Goal: Information Seeking & Learning: Compare options

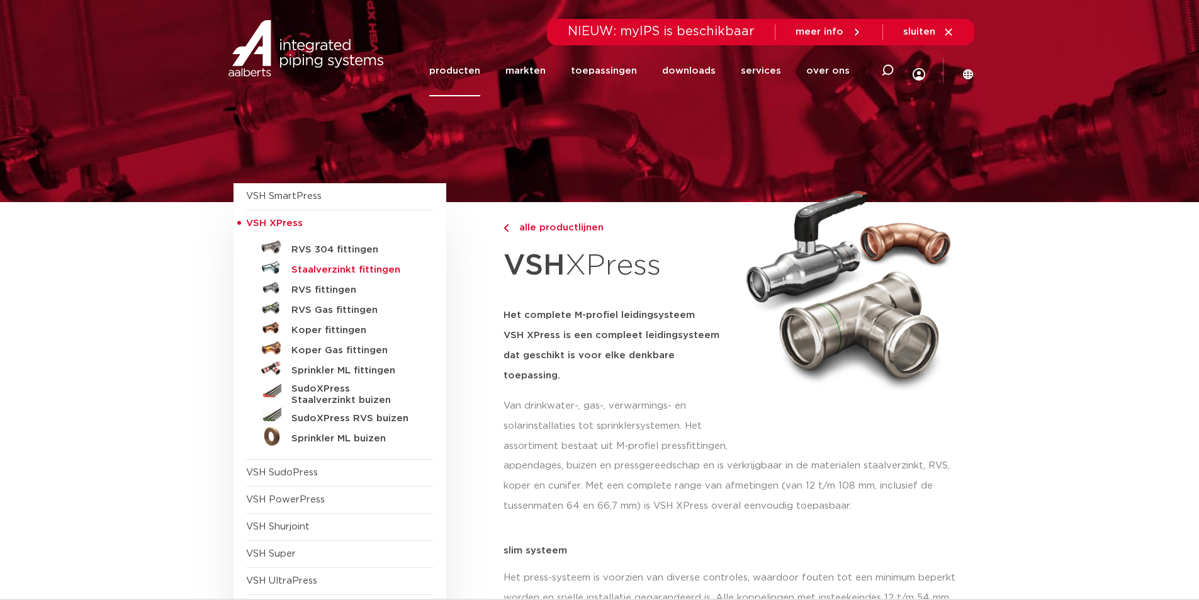
click at [317, 269] on h5 "Staalverzinkt fittingen" at bounding box center [354, 269] width 125 height 11
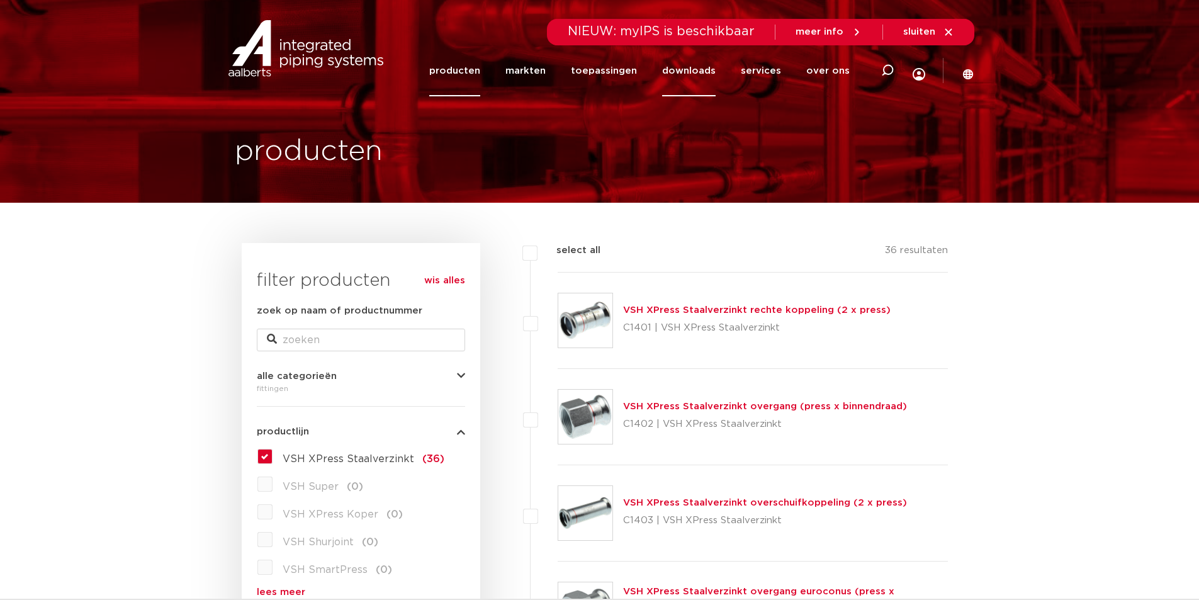
click at [699, 74] on link "downloads" at bounding box center [689, 70] width 54 height 51
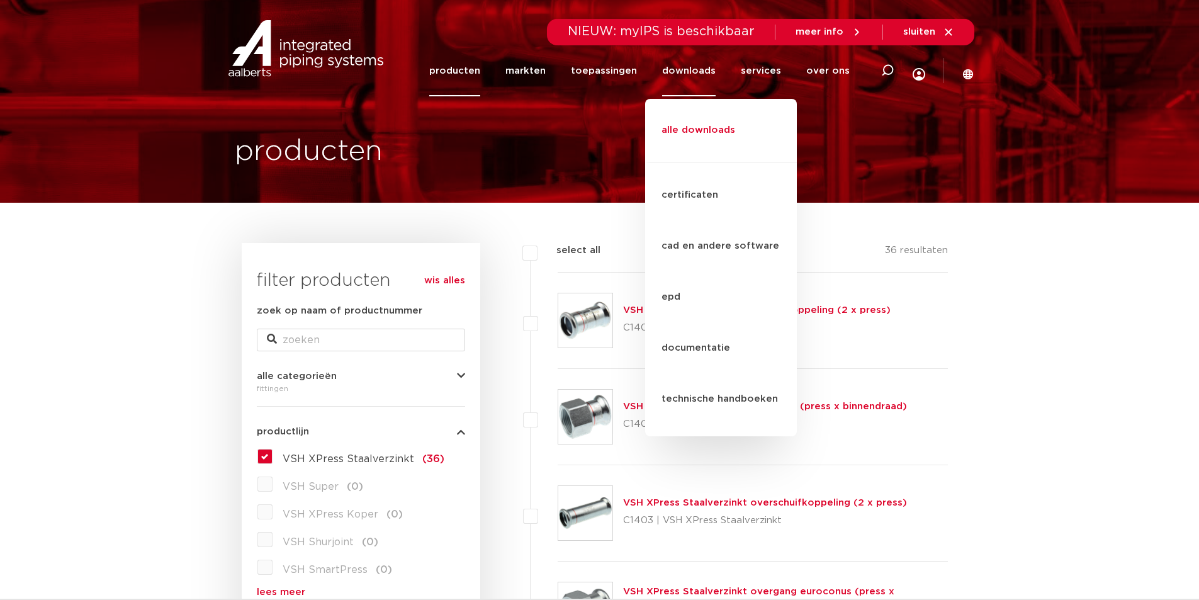
click at [699, 128] on link "alle downloads" at bounding box center [721, 136] width 152 height 51
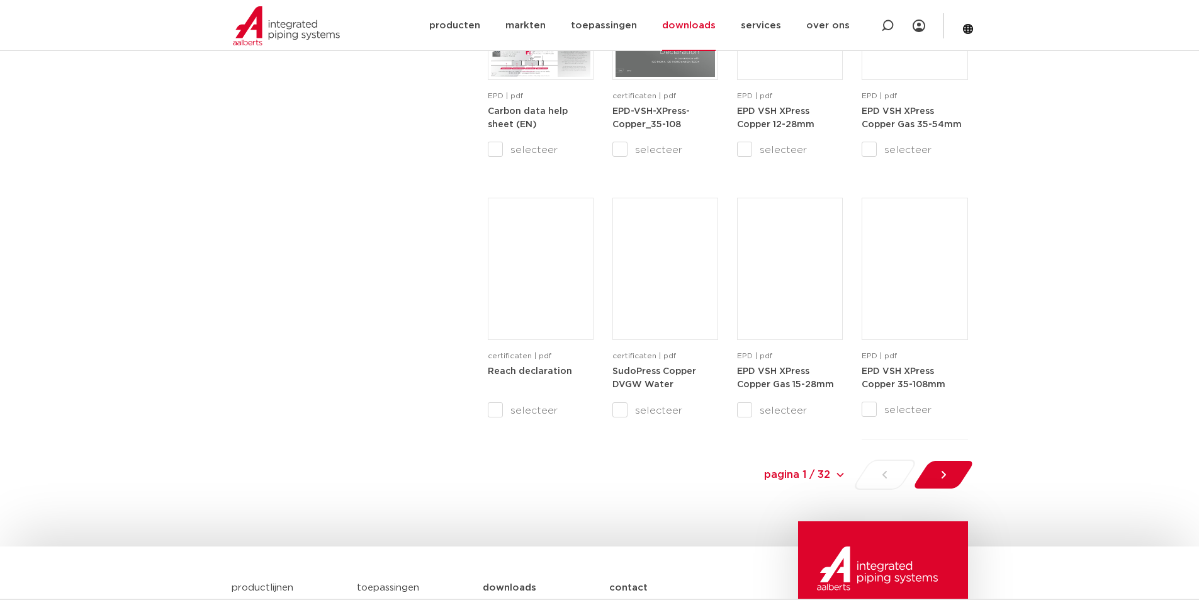
scroll to position [1196, 0]
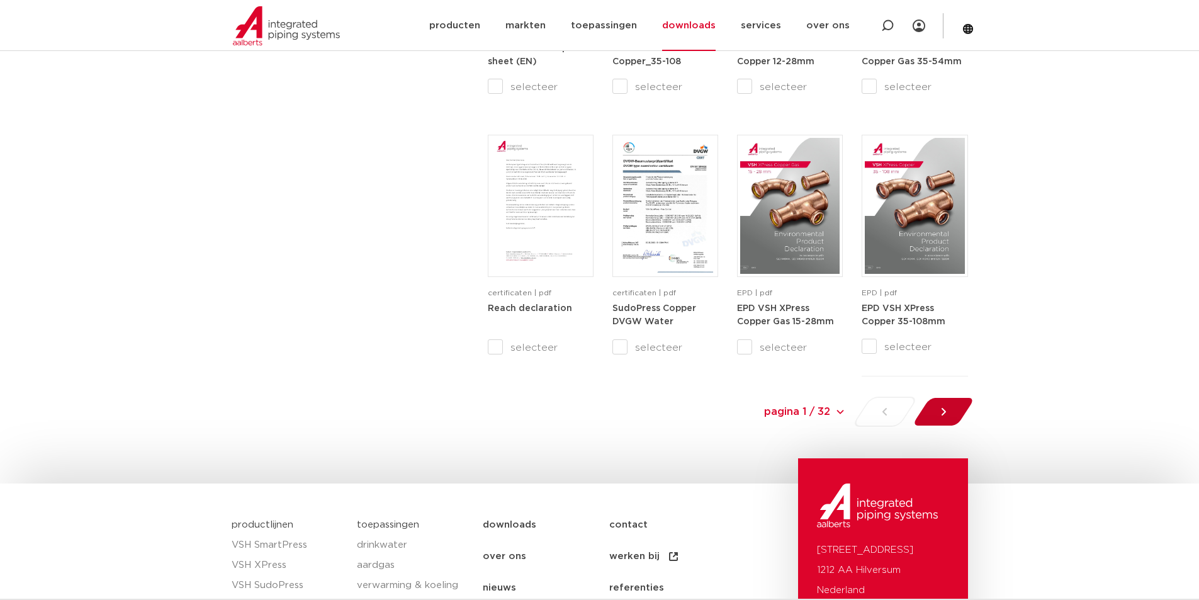
click at [934, 407] on div at bounding box center [943, 412] width 69 height 30
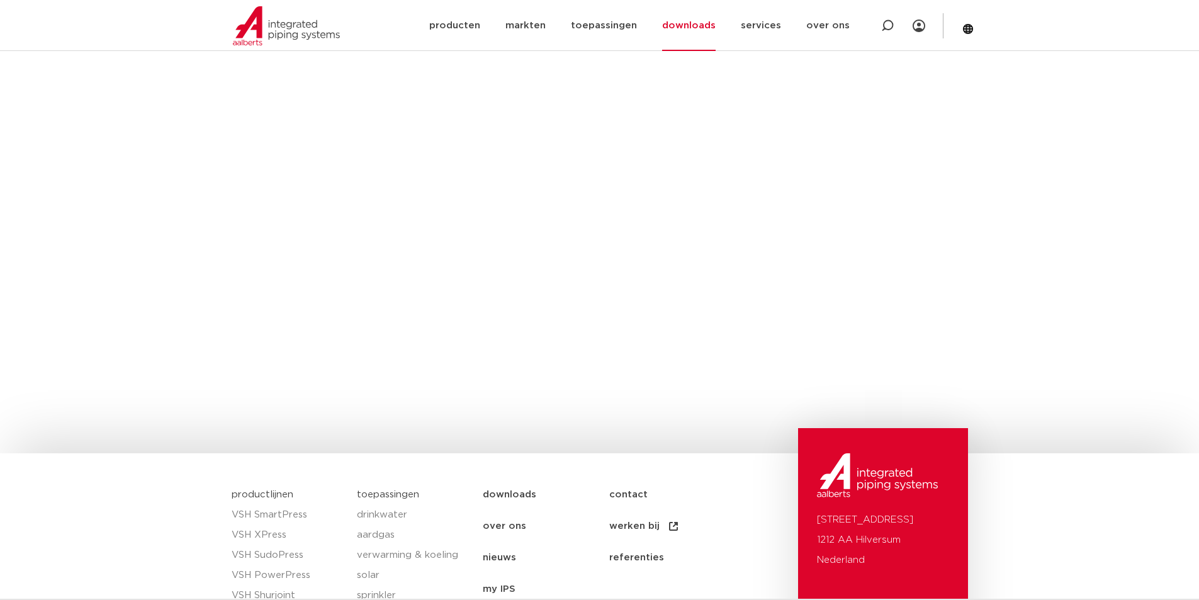
scroll to position [274, 0]
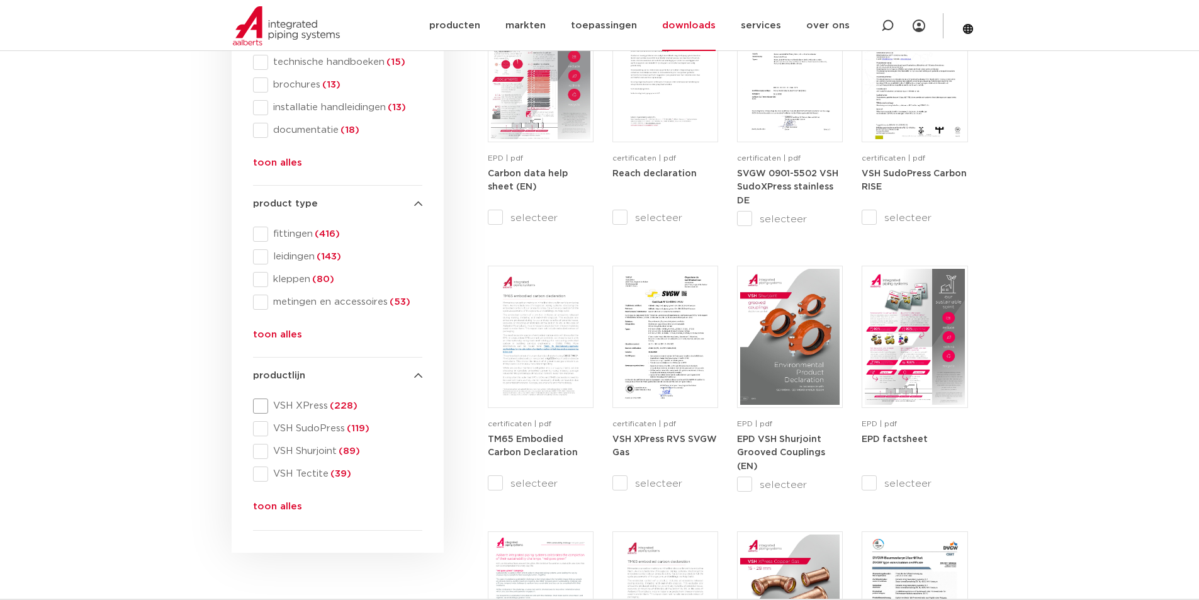
click at [298, 405] on span "VSH XPress (228)" at bounding box center [345, 406] width 154 height 13
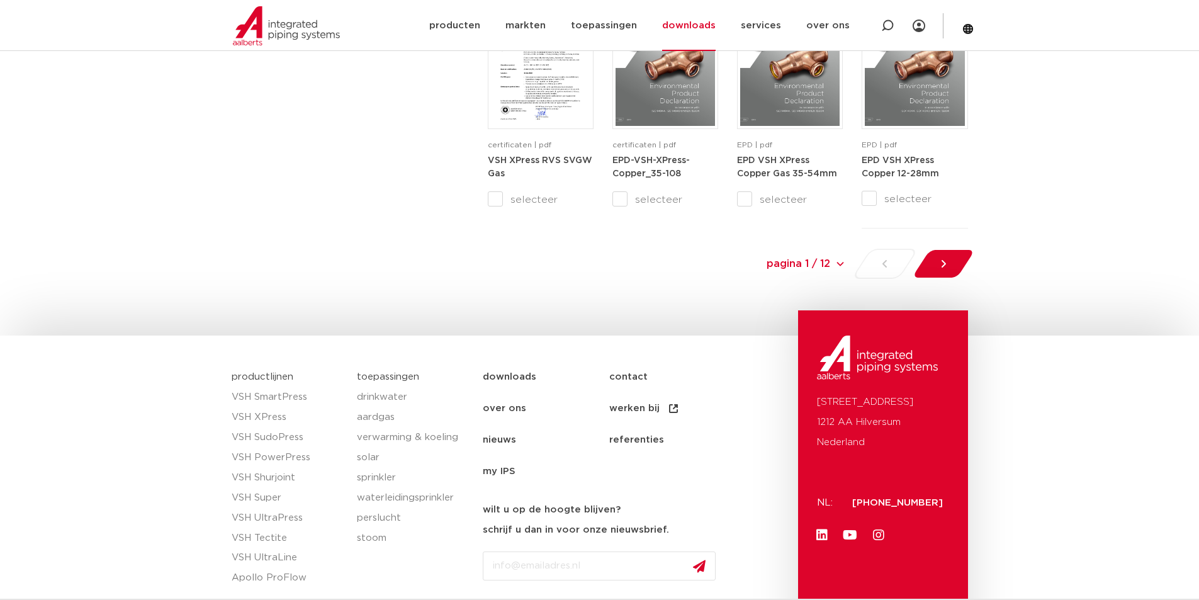
scroll to position [1029, 0]
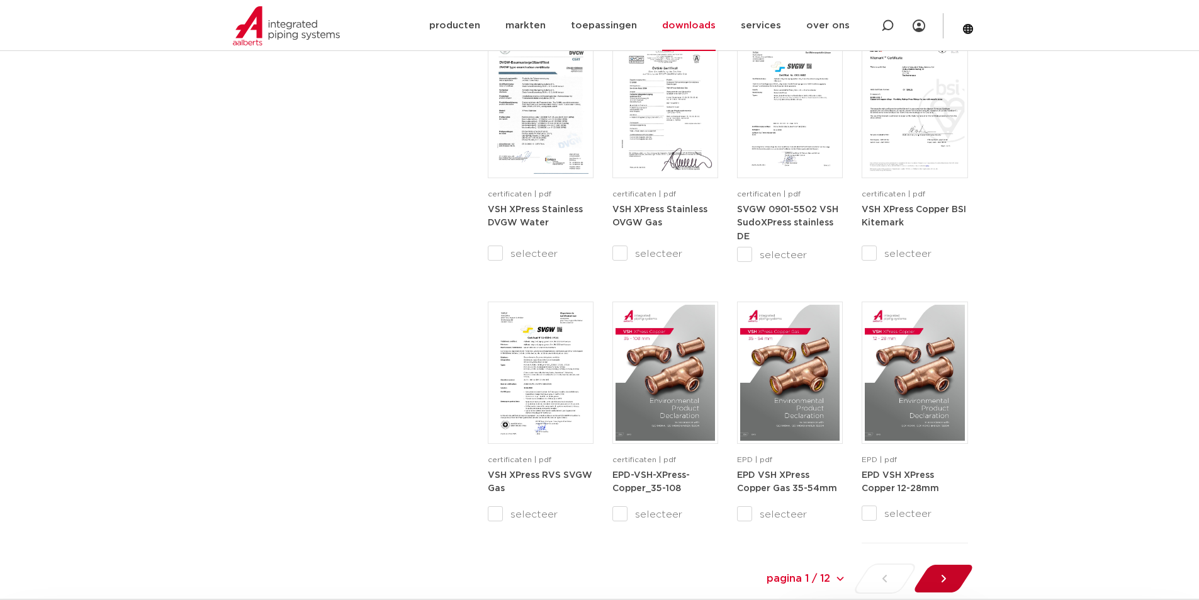
click at [941, 588] on div at bounding box center [943, 578] width 69 height 30
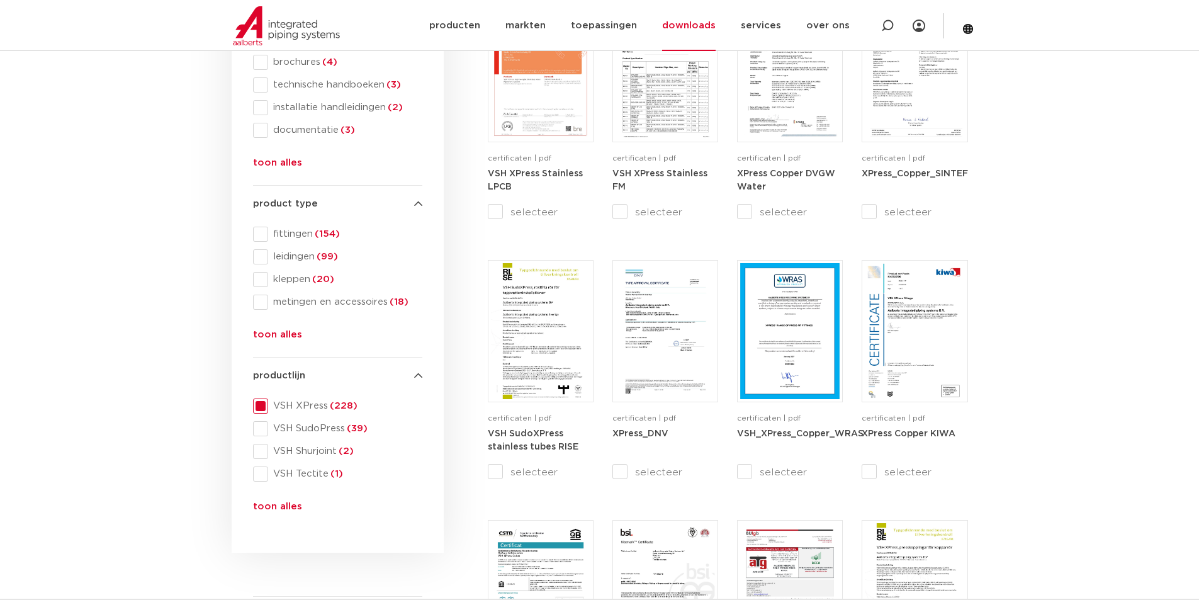
scroll to position [148, 0]
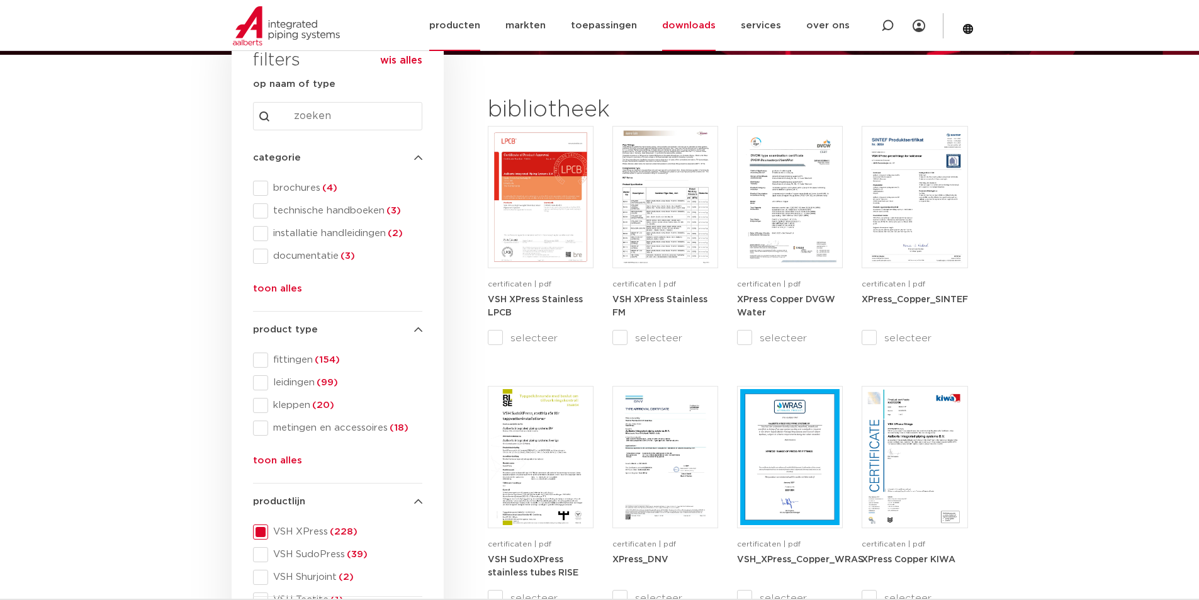
click at [480, 28] on link "producten" at bounding box center [454, 25] width 51 height 51
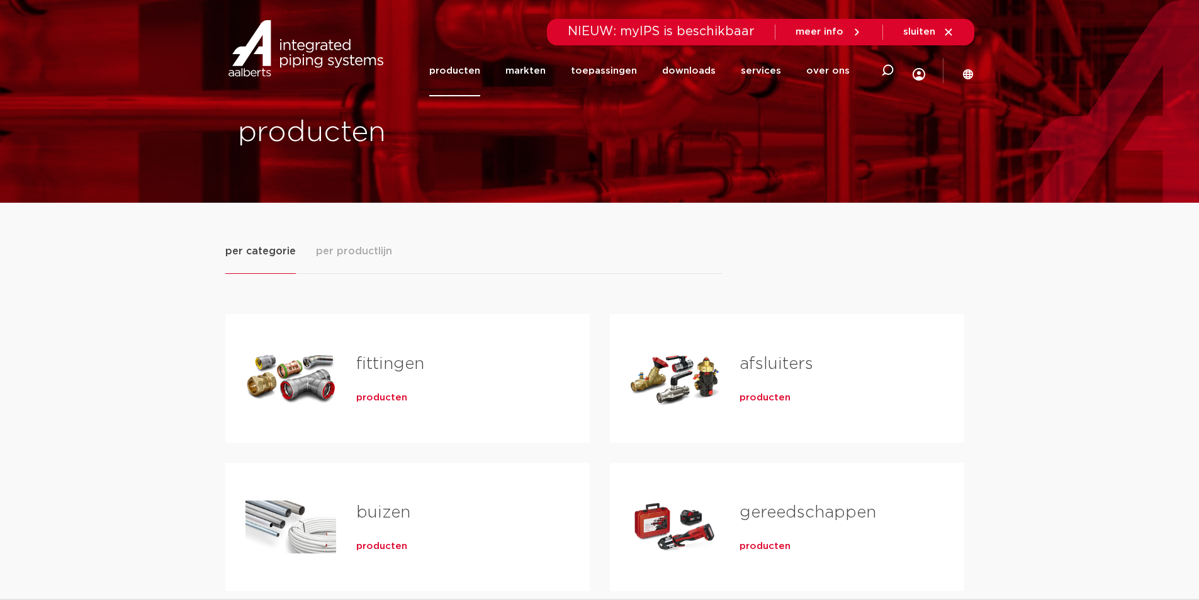
click at [379, 365] on link "fittingen" at bounding box center [390, 364] width 68 height 16
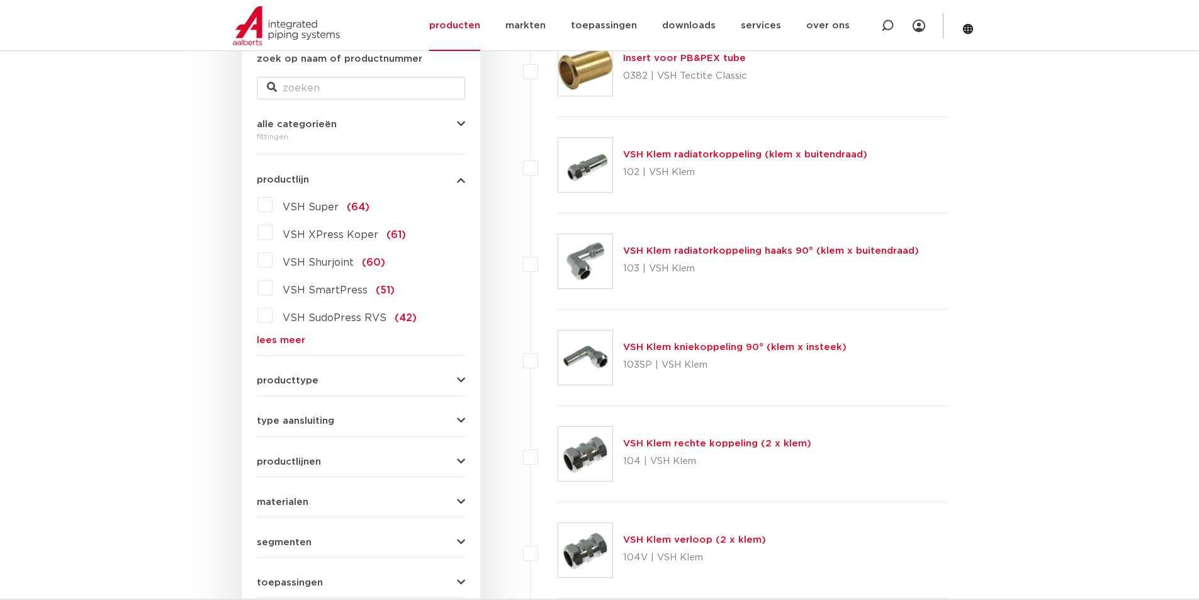
scroll to position [441, 0]
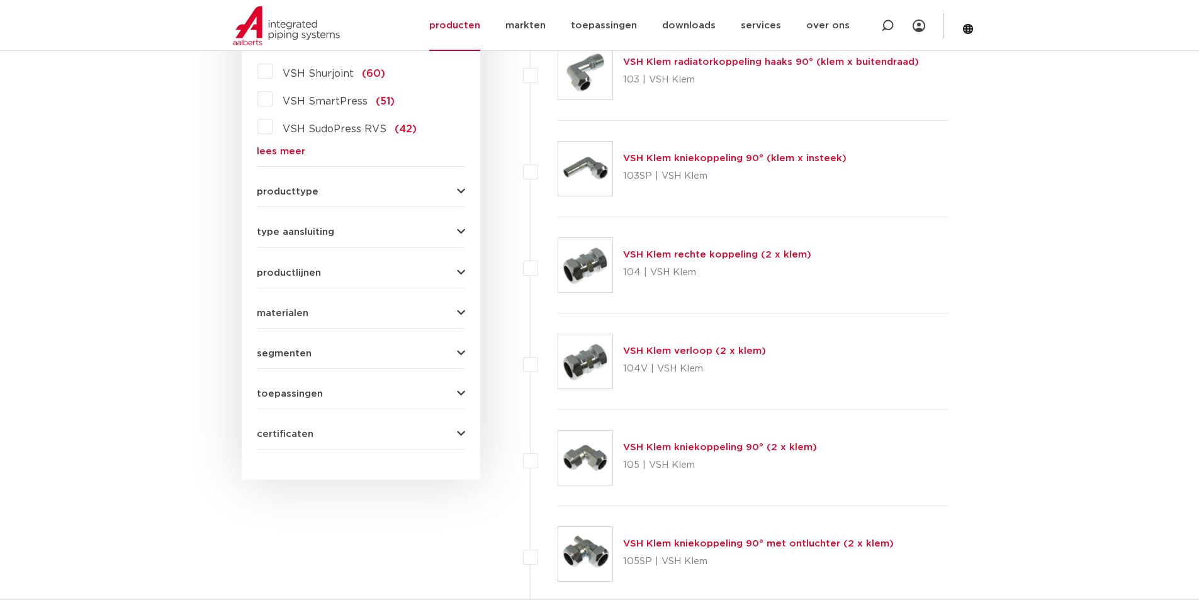
click at [458, 271] on icon "button" at bounding box center [461, 272] width 8 height 9
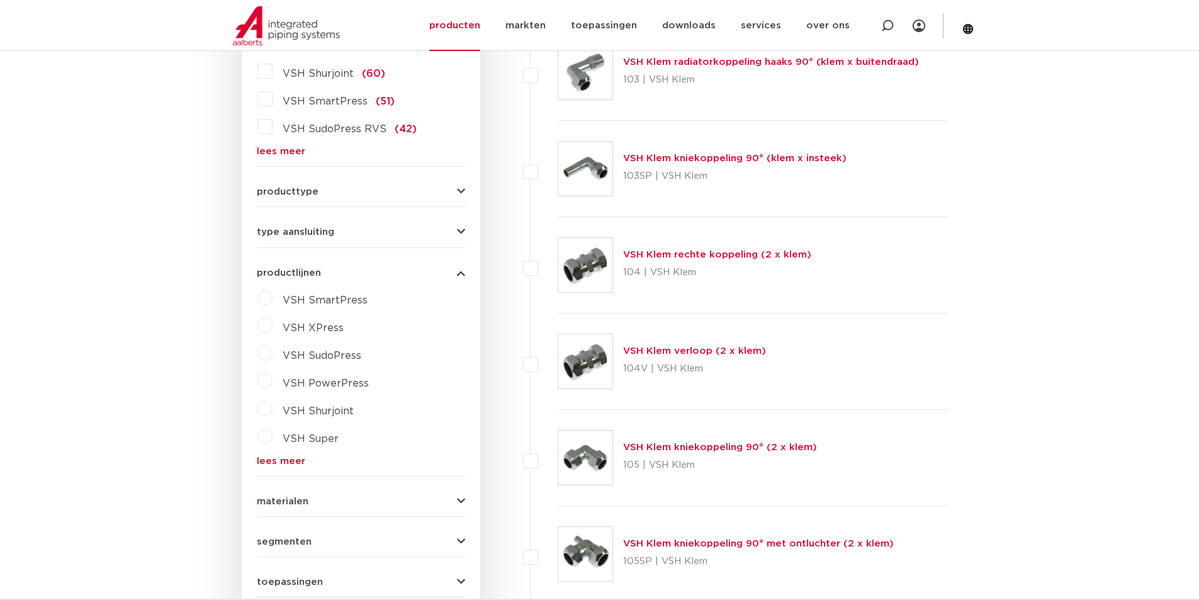
click at [273, 327] on label "VSH XPress" at bounding box center [308, 325] width 71 height 20
click at [314, 326] on span "VSH XPress" at bounding box center [313, 328] width 61 height 10
click at [273, 329] on label "VSH XPress" at bounding box center [308, 325] width 71 height 20
click at [441, 357] on select "maak een keuze VSH XPress RVS 304 fittingen VSH XPress Staalverzinkt fittingen …" at bounding box center [372, 357] width 179 height 28
select select "7530"
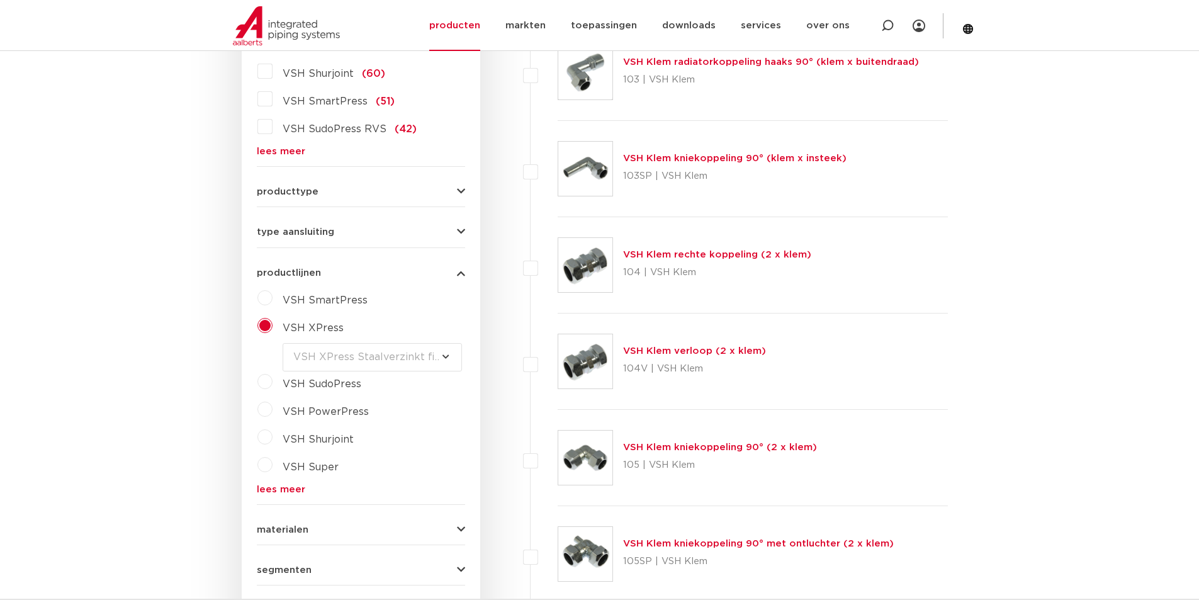
click at [283, 343] on select "maak een keuze VSH XPress RVS 304 fittingen VSH XPress Staalverzinkt fittingen …" at bounding box center [372, 357] width 179 height 28
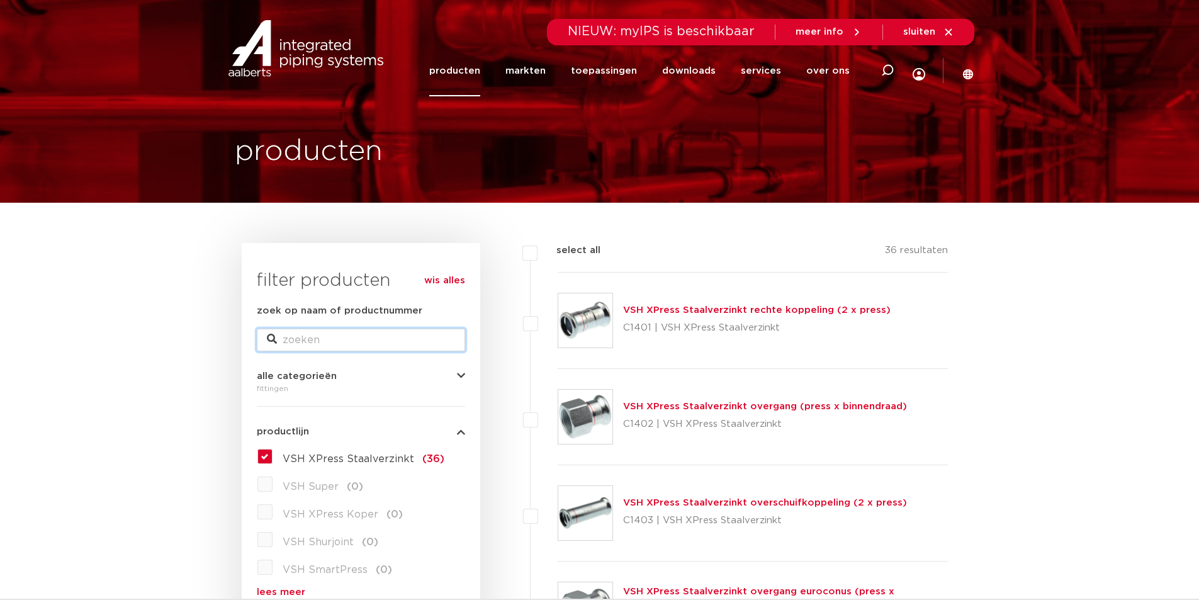
click at [329, 342] on input "zoek op naam of productnummer" at bounding box center [361, 340] width 208 height 23
type input "cuni"
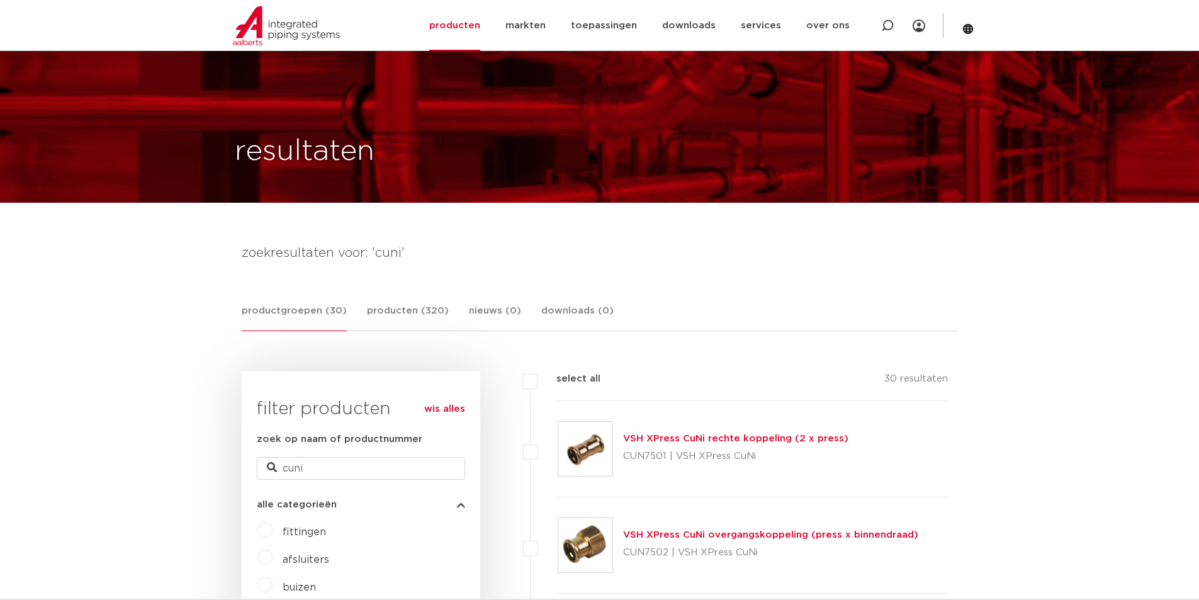
scroll to position [126, 0]
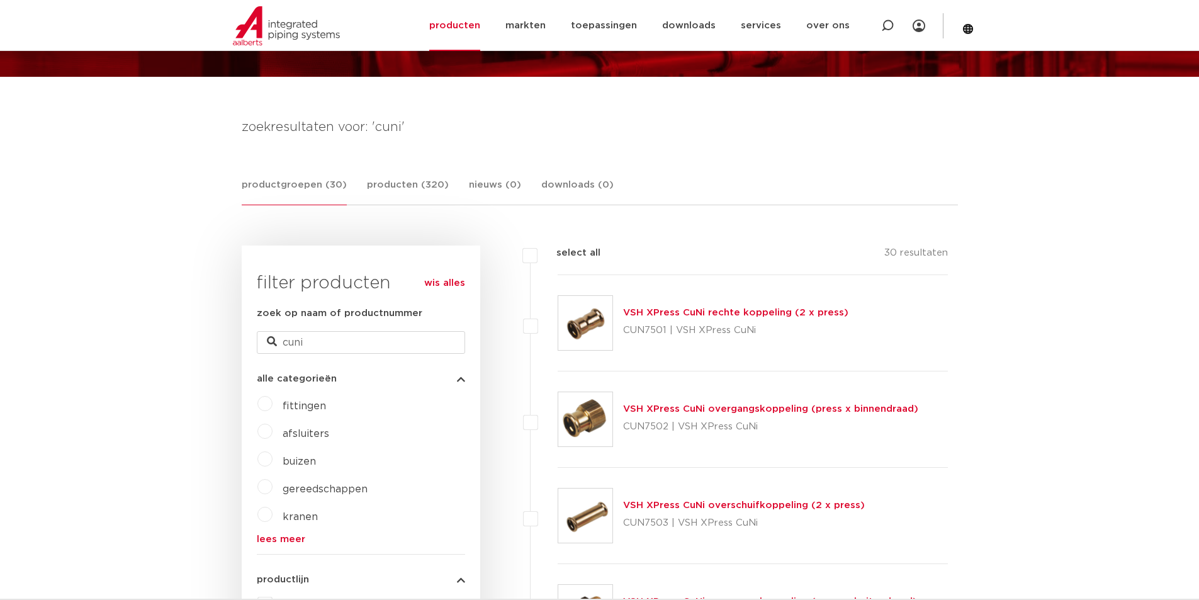
drag, startPoint x: 529, startPoint y: 259, endPoint x: 518, endPoint y: 357, distance: 98.2
click at [538, 259] on label "select all" at bounding box center [569, 253] width 63 height 15
click at [557, 254] on input "select all" at bounding box center [561, 250] width 8 height 8
checkbox input "true"
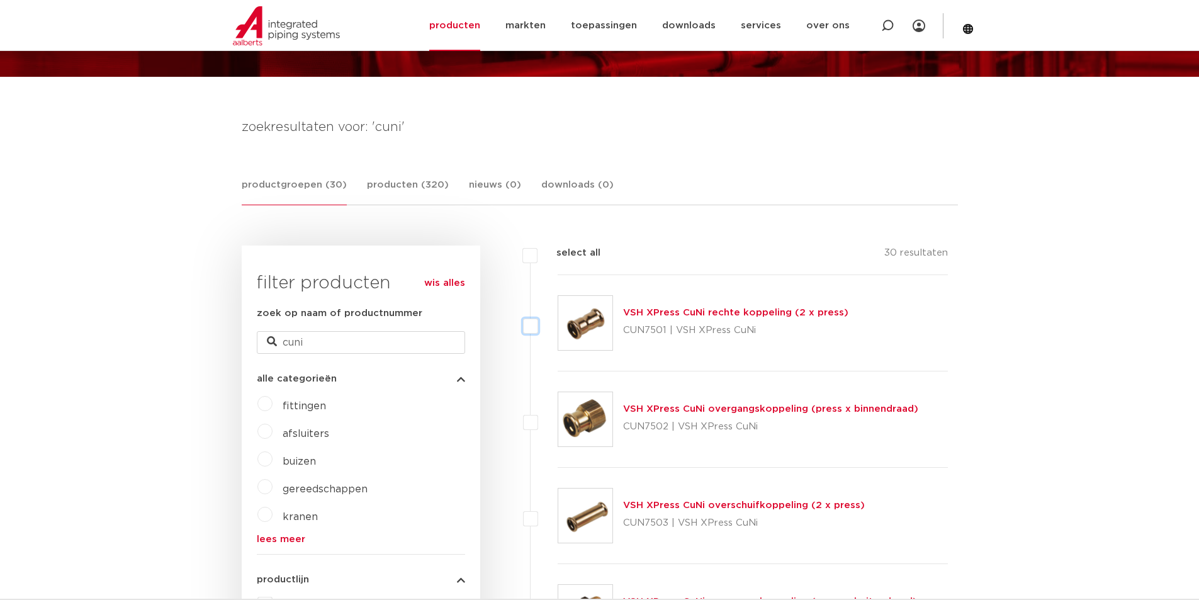
checkbox input "true"
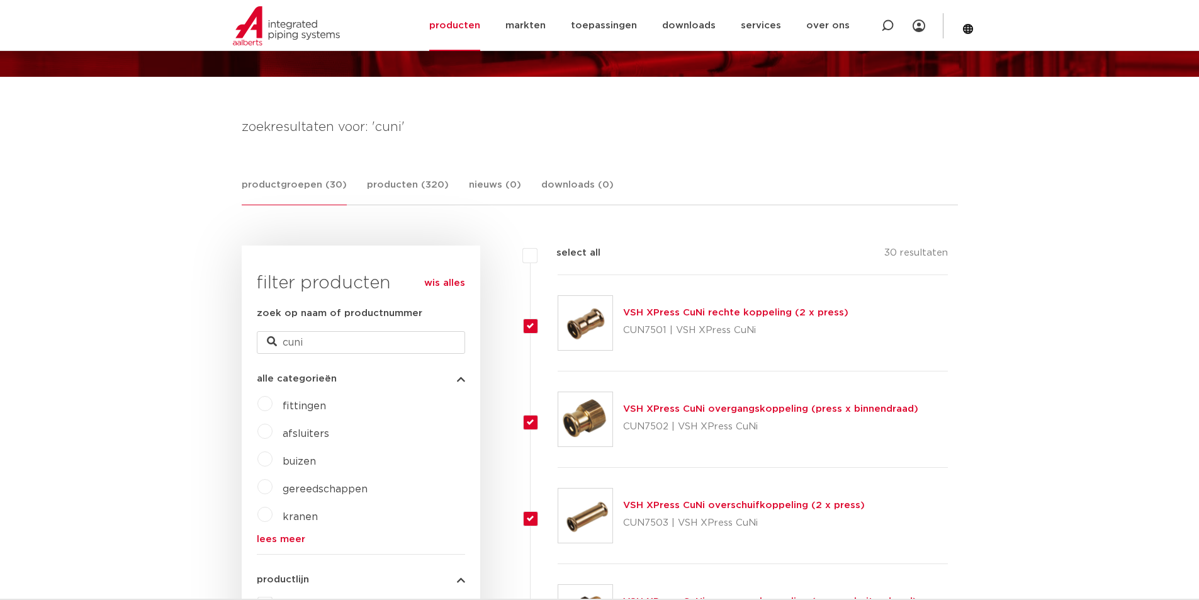
checkbox input "true"
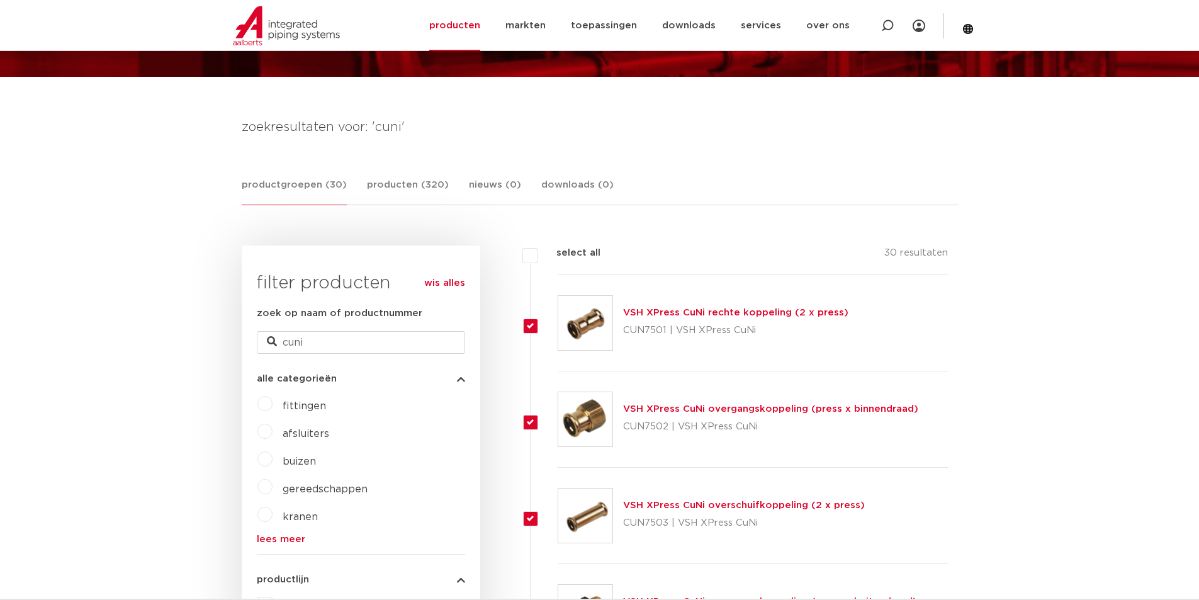
checkbox input "true"
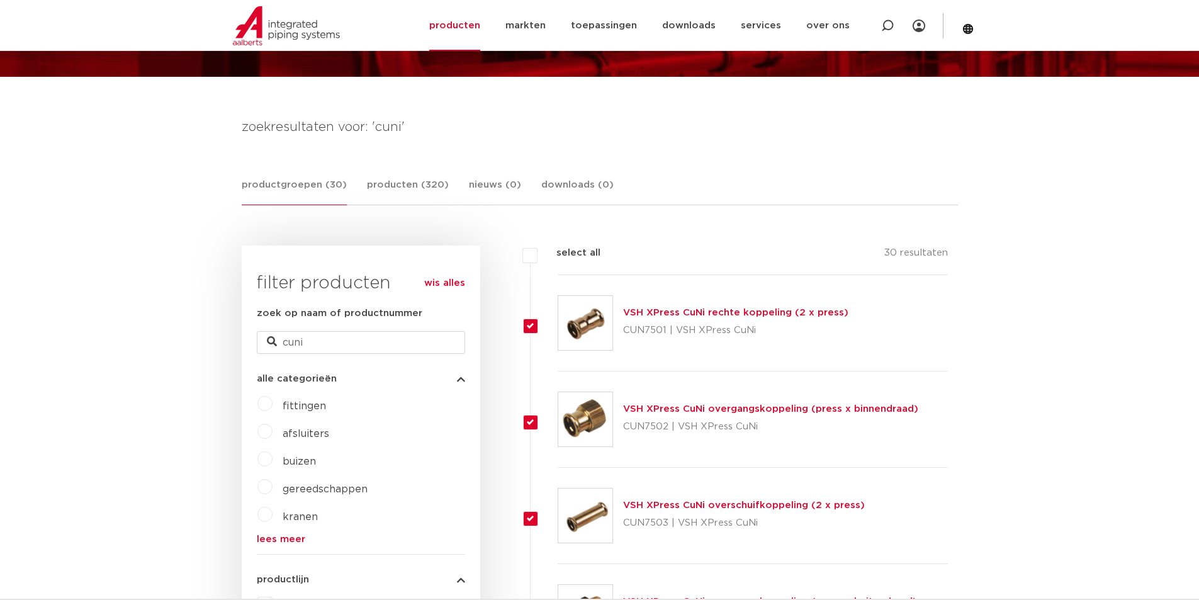
checkbox input "true"
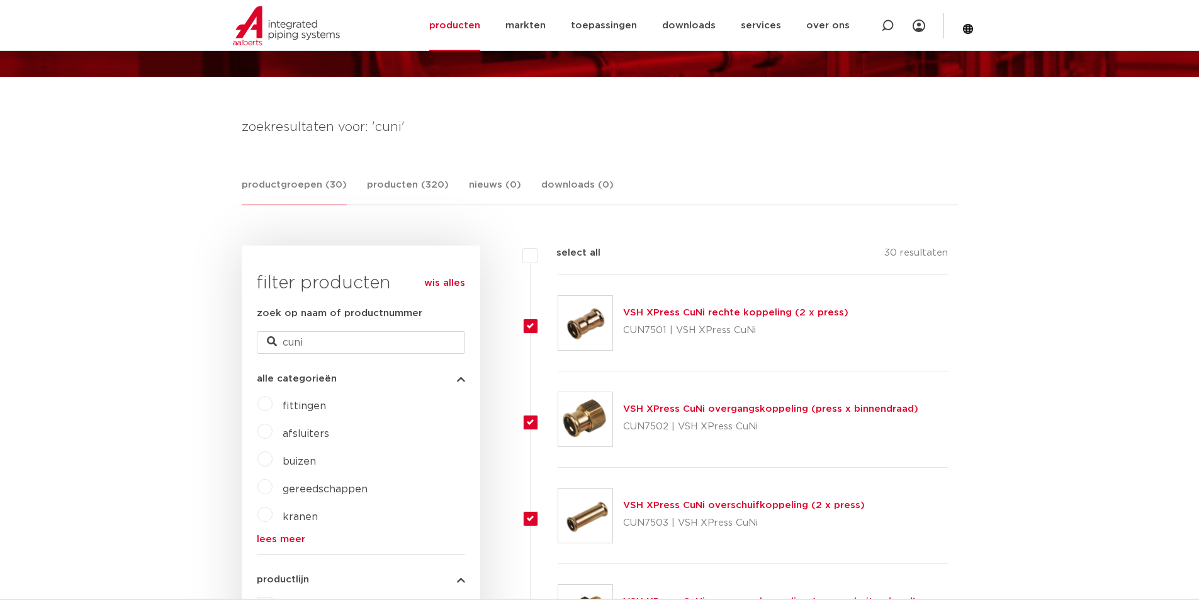
checkbox input "true"
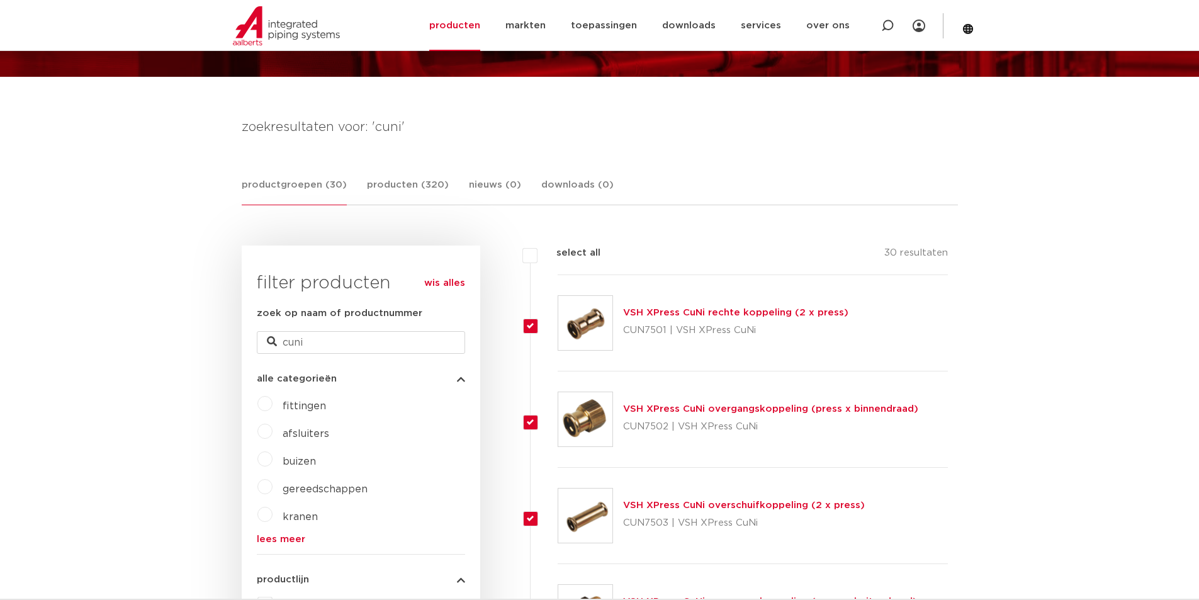
checkbox input "true"
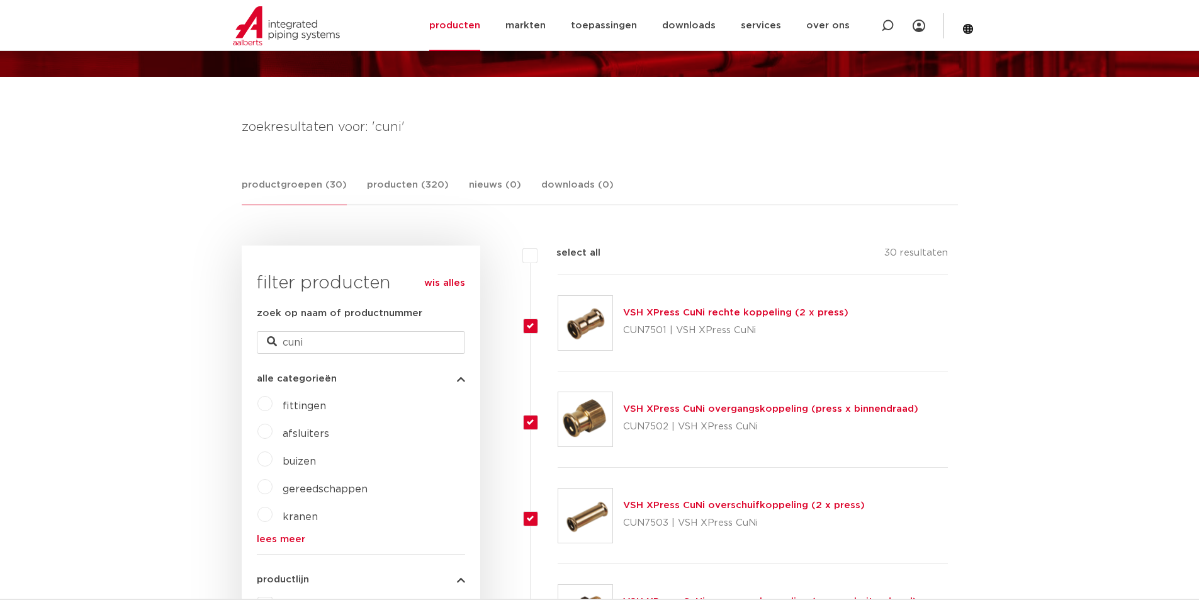
checkbox input "true"
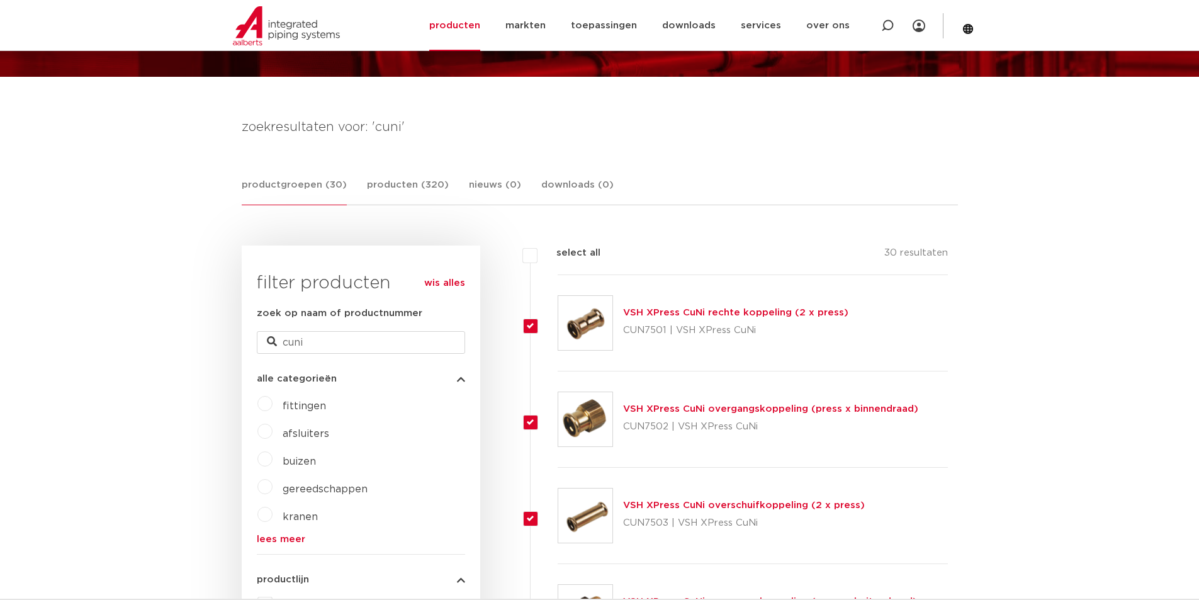
checkbox input "true"
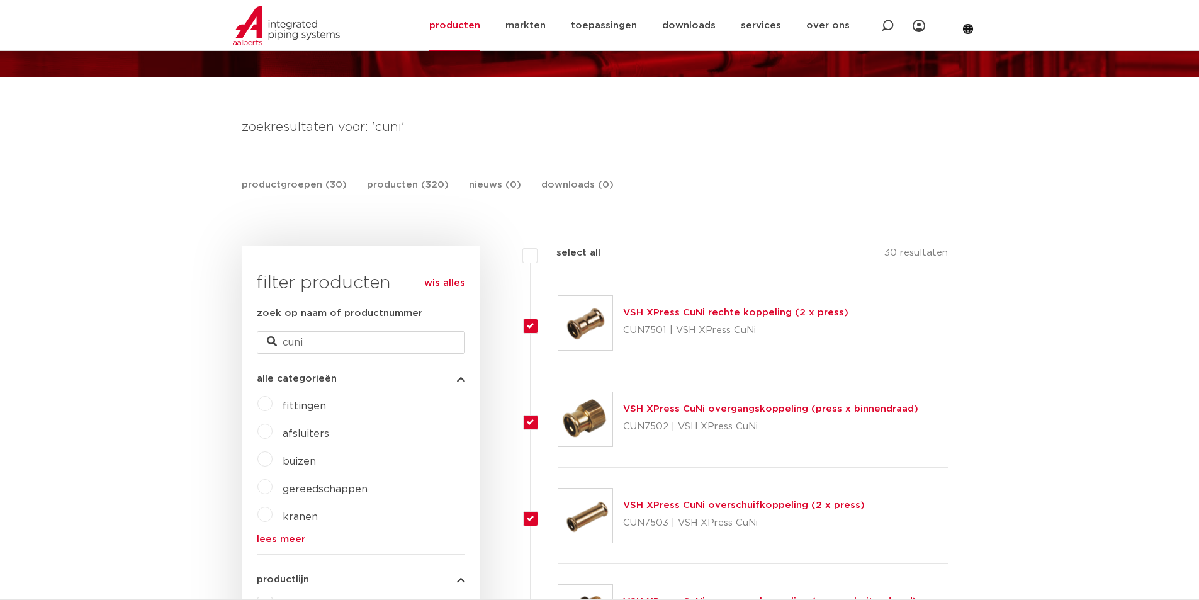
checkbox input "true"
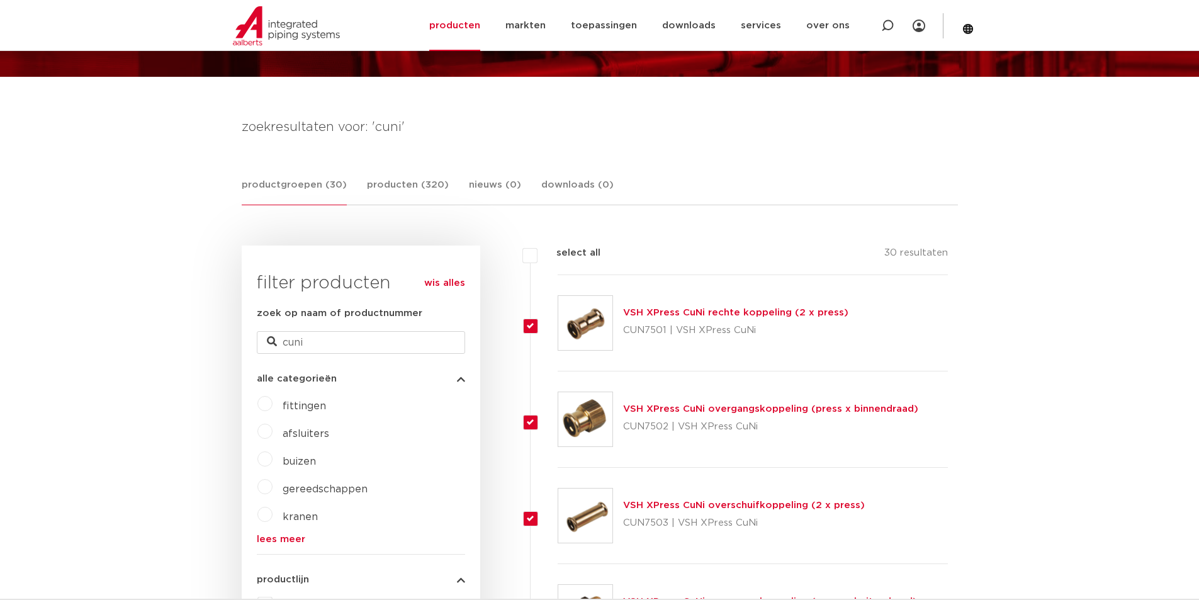
checkbox input "true"
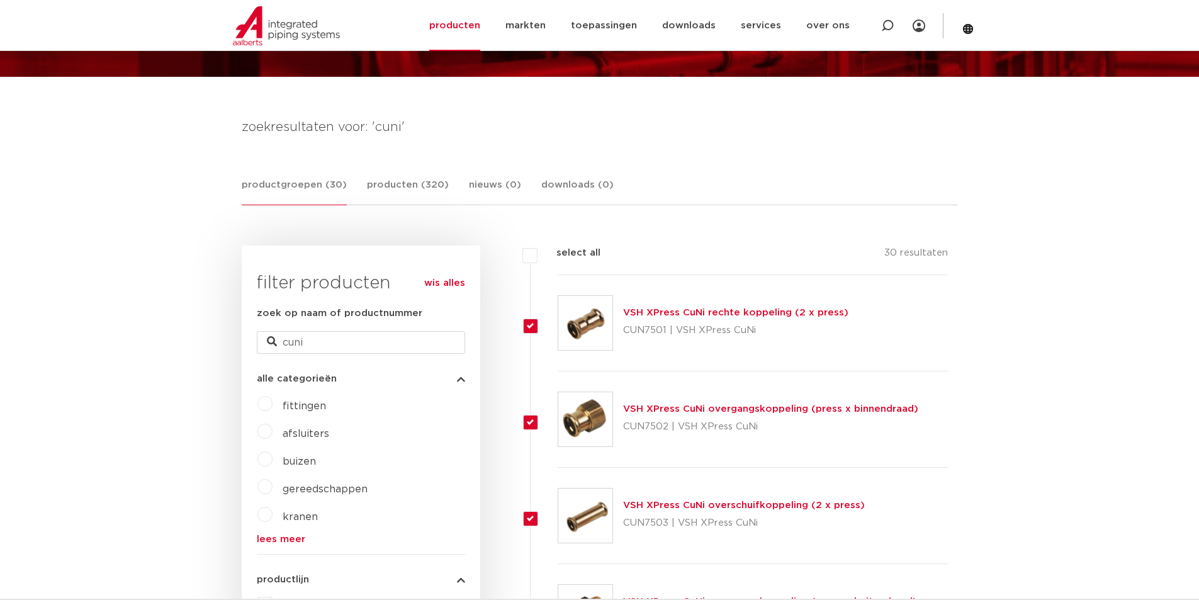
checkbox input "true"
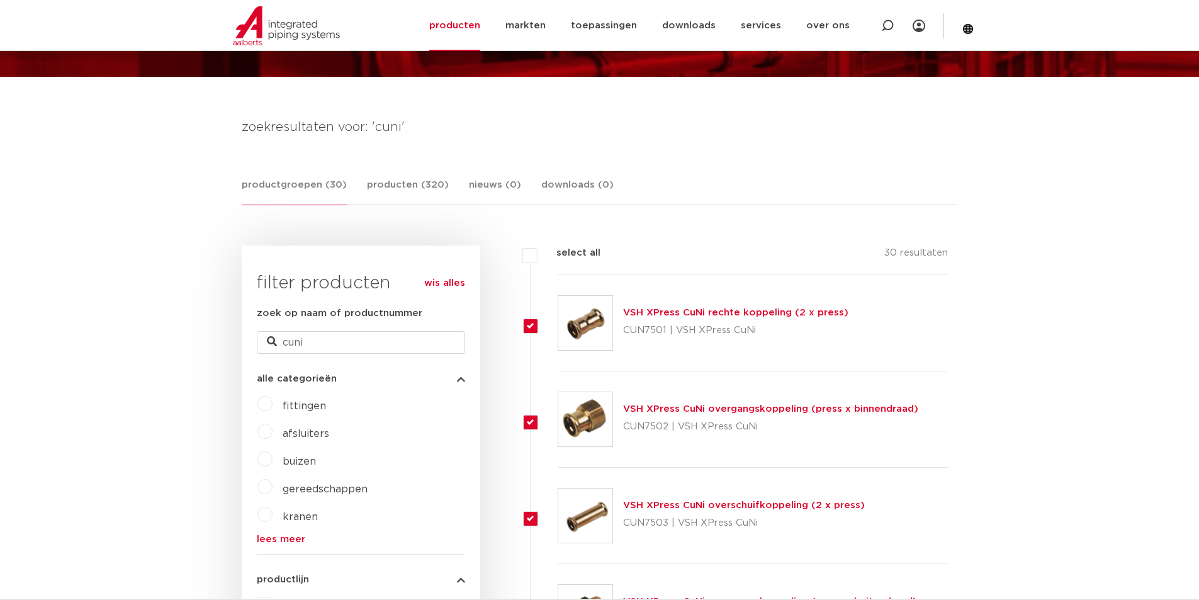
checkbox input "true"
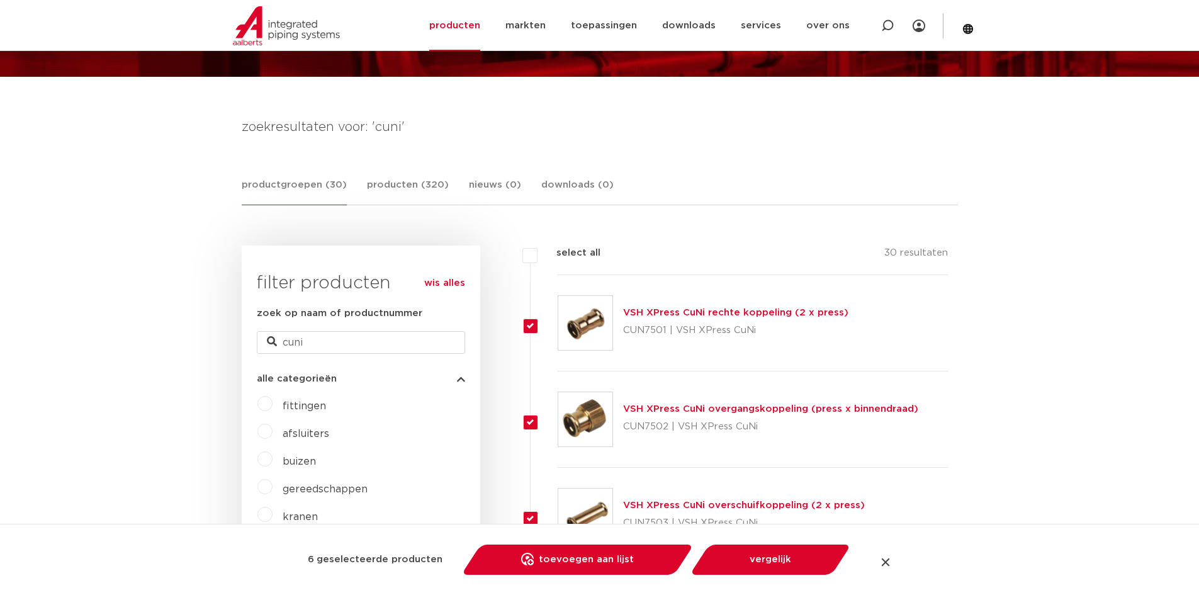
scroll to position [2747, 0]
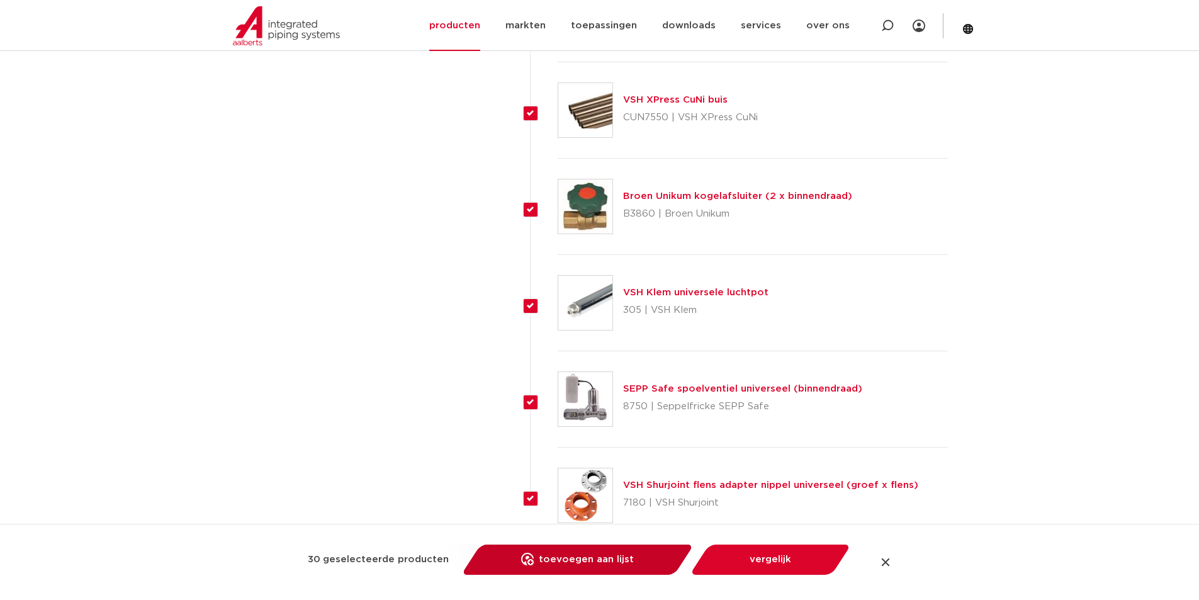
click at [593, 554] on link "toevoegen aan lijst opslaan in my IPS" at bounding box center [577, 560] width 213 height 30
click at [887, 567] on div at bounding box center [886, 562] width 13 height 13
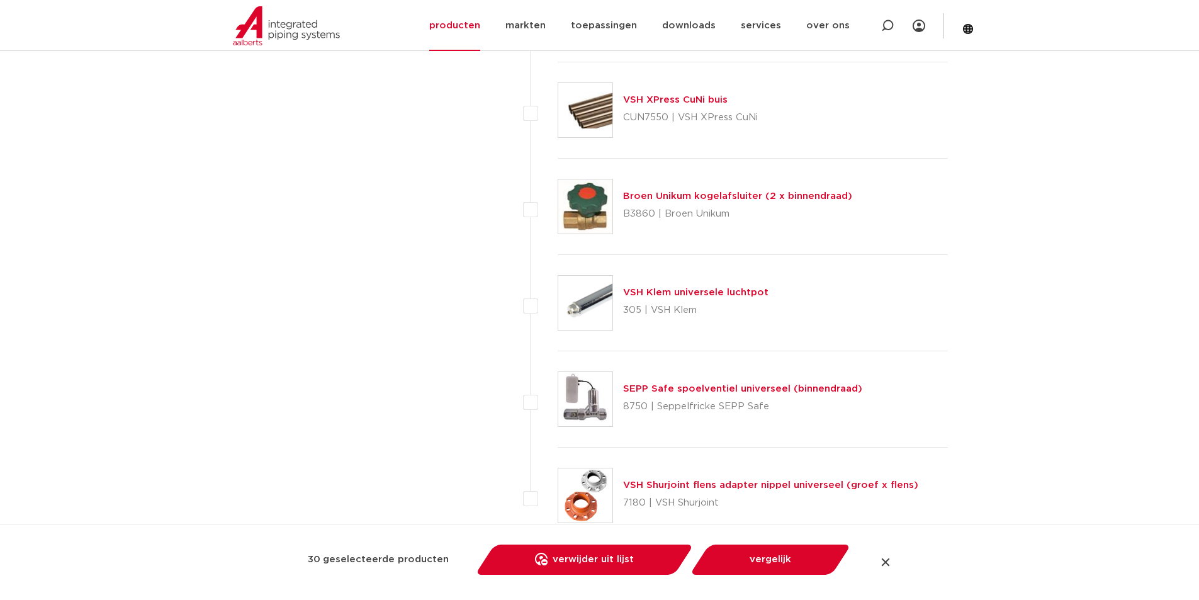
checkbox input "false"
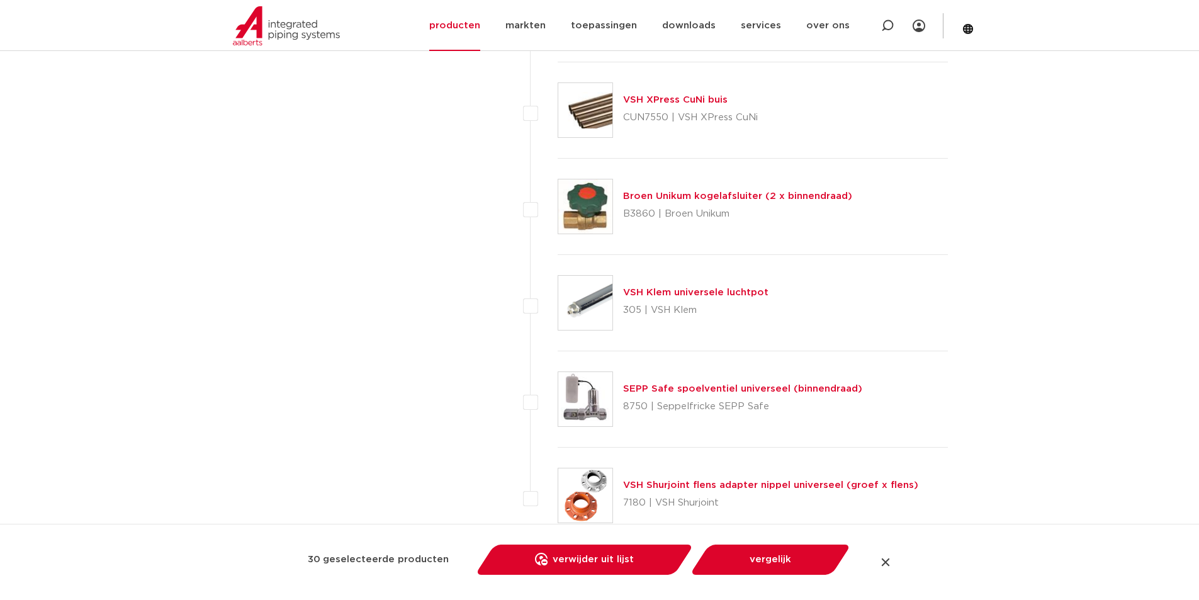
checkbox input "false"
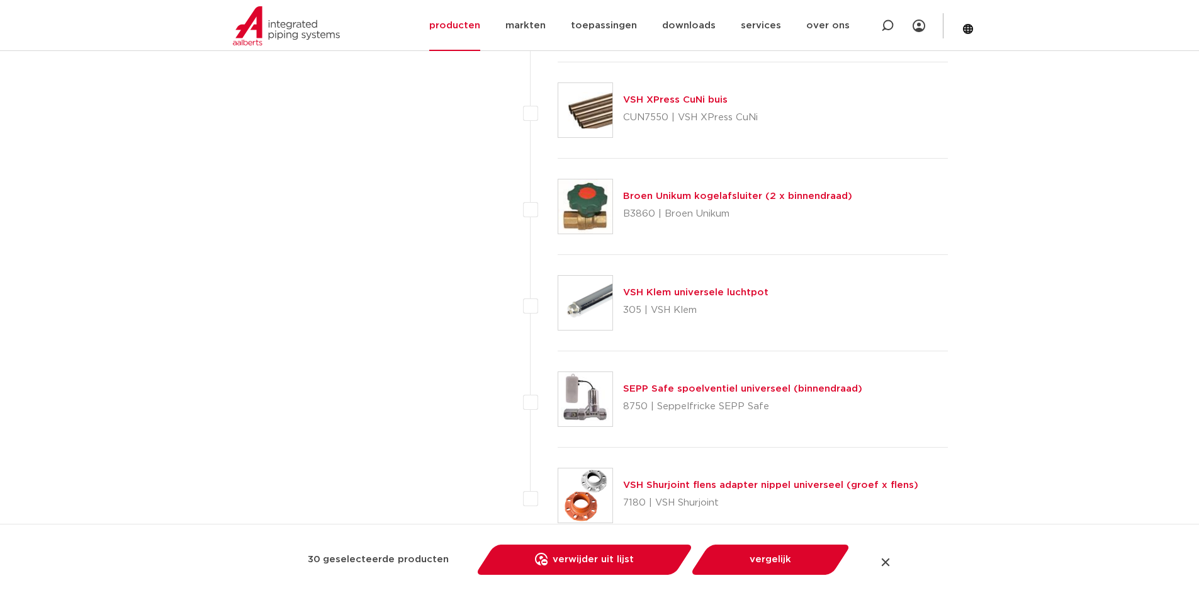
checkbox input "false"
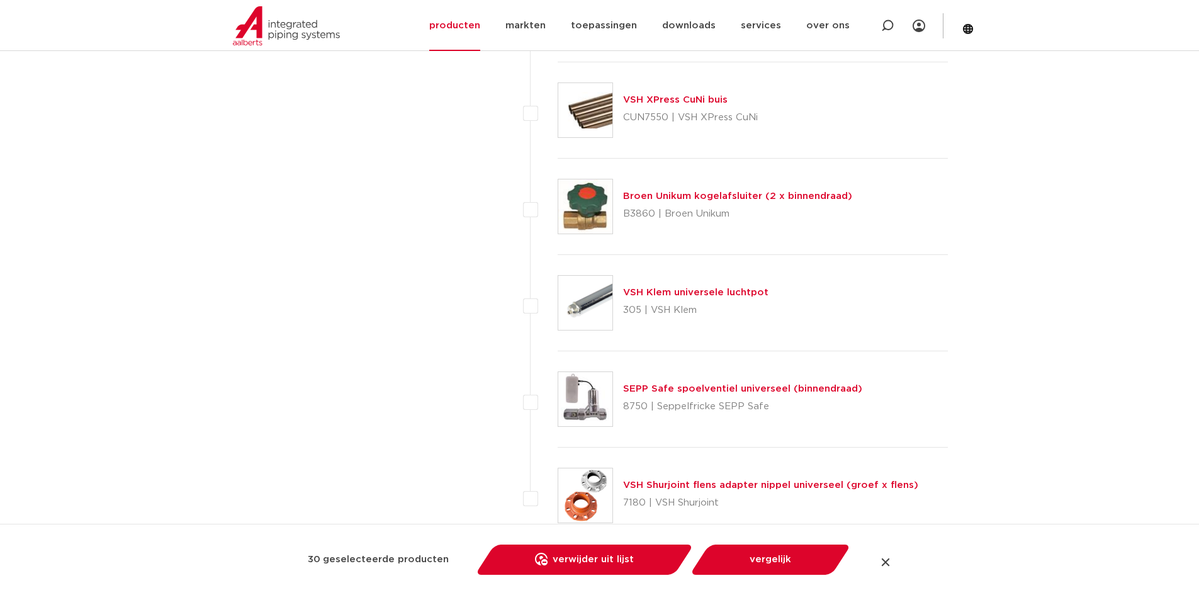
checkbox input "false"
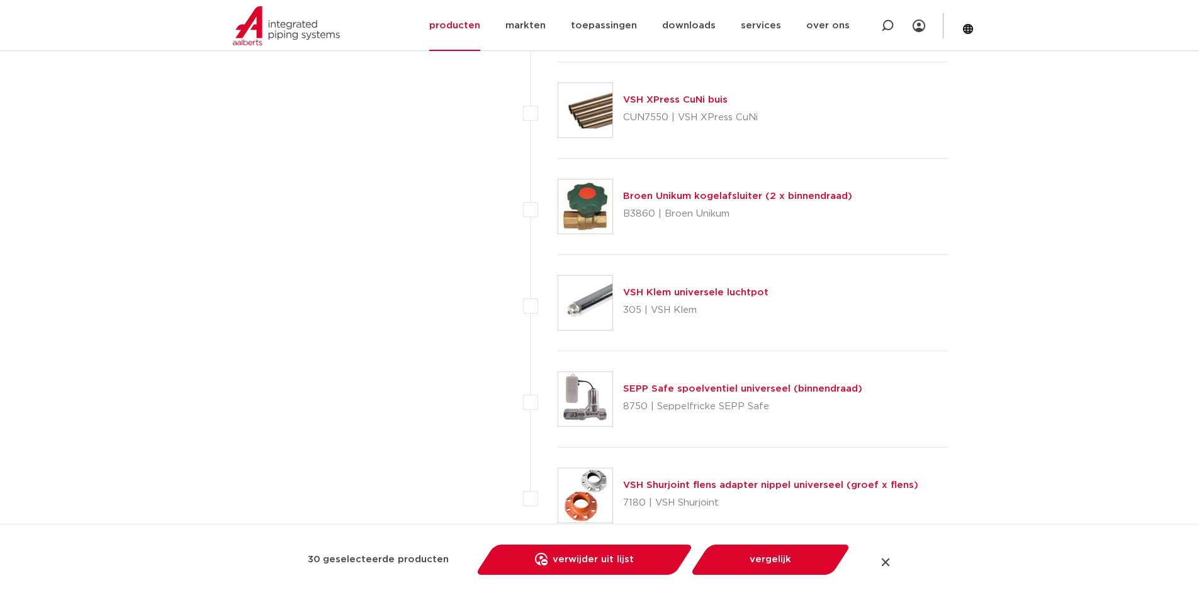
checkbox input "false"
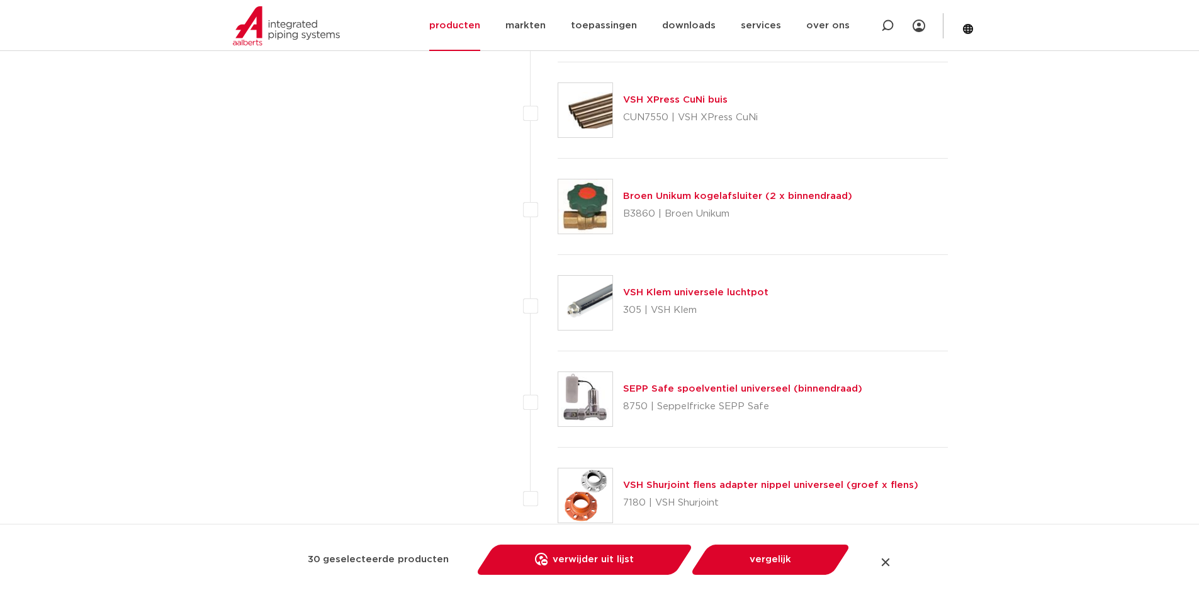
checkbox input "false"
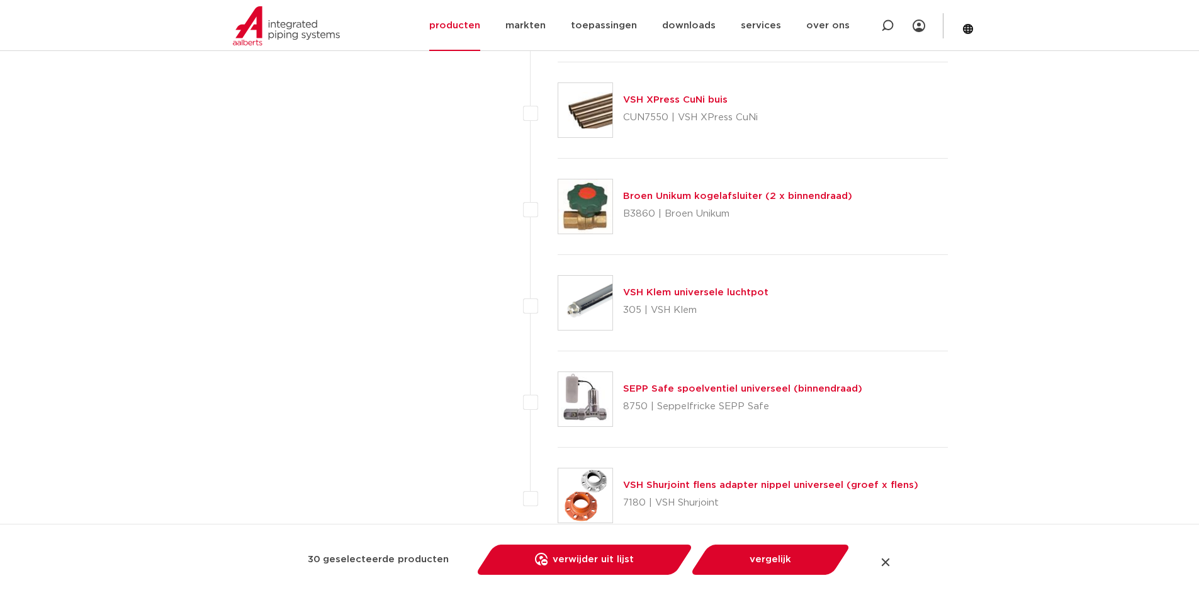
checkbox input "false"
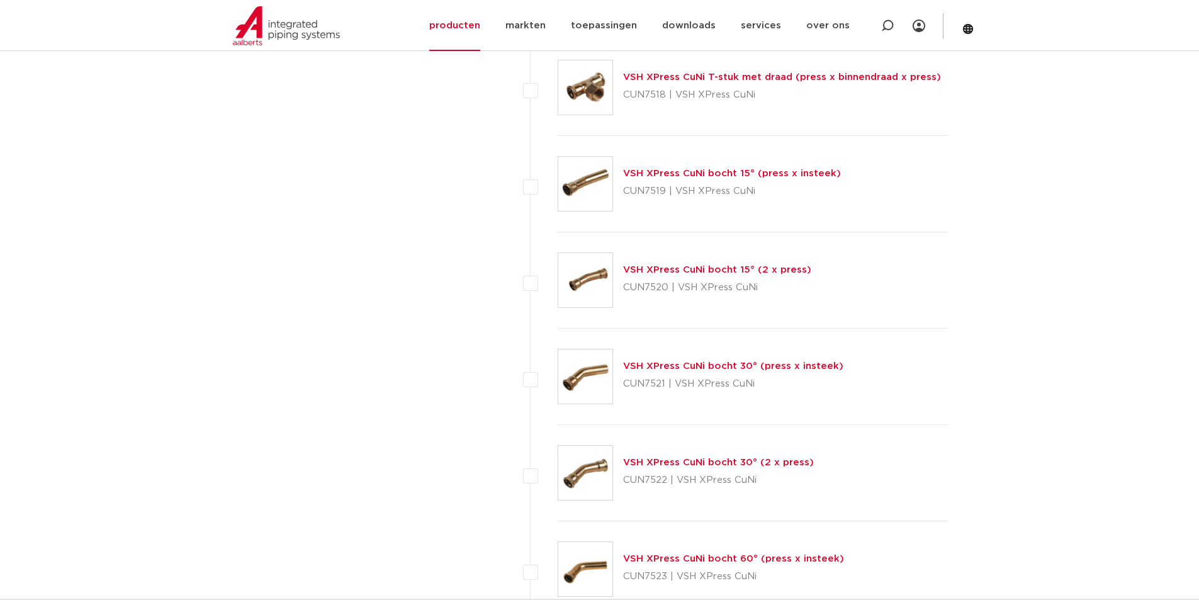
scroll to position [1803, 0]
